Goal: Navigation & Orientation: Find specific page/section

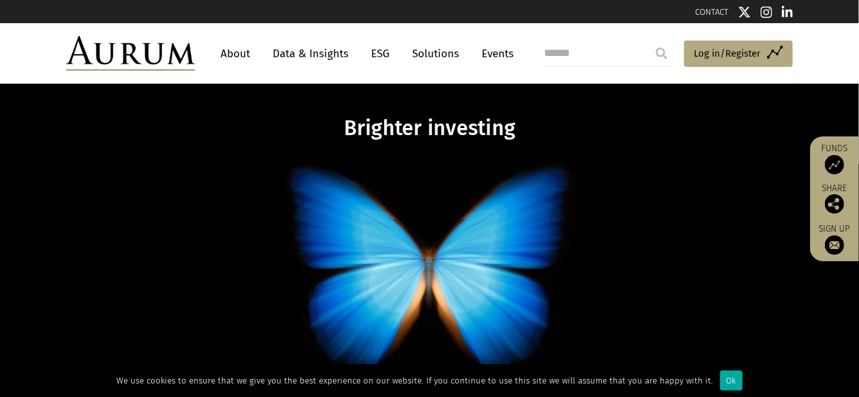
click at [233, 53] on link "About" at bounding box center [235, 54] width 42 height 24
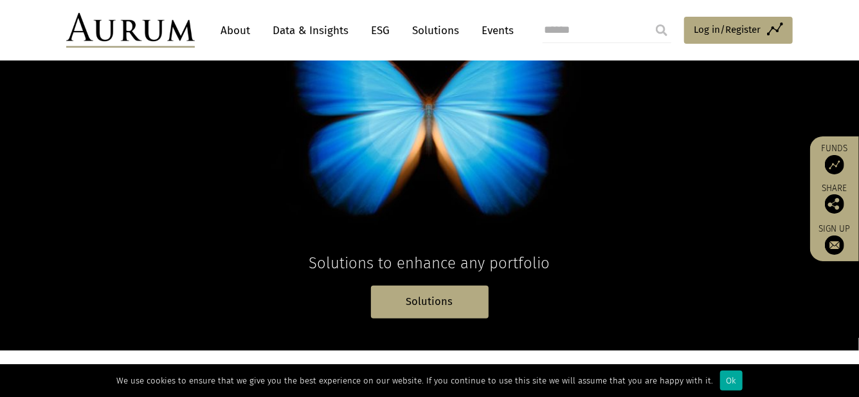
scroll to position [127, 0]
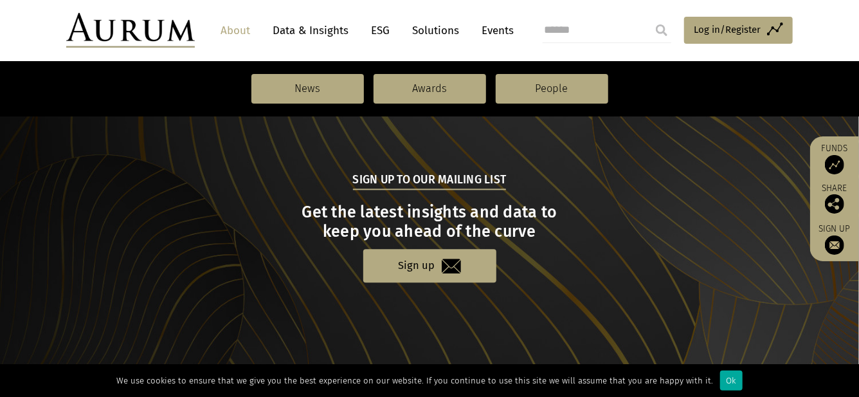
scroll to position [1520, 0]
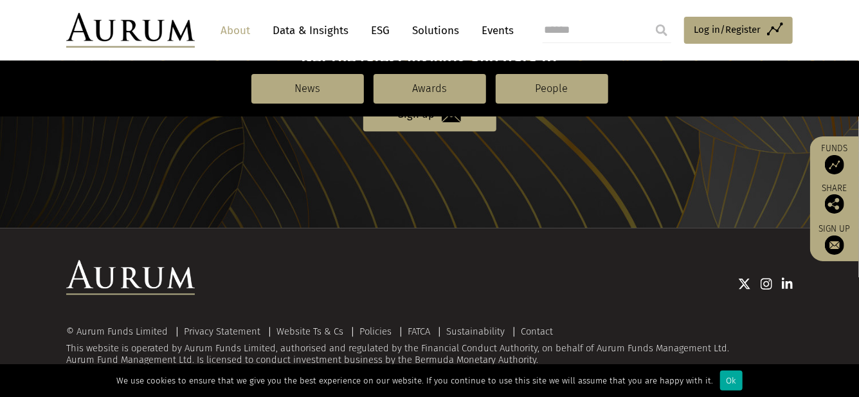
click at [232, 27] on link "About" at bounding box center [235, 31] width 42 height 24
